Goal: Information Seeking & Learning: Learn about a topic

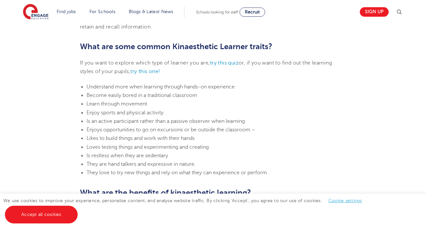
scroll to position [357, 0]
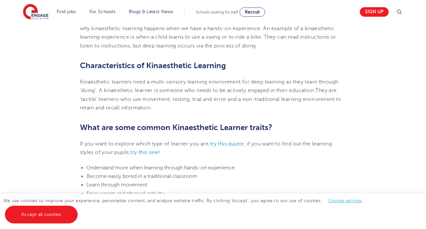
scroll to position [275, 0]
